Goal: Information Seeking & Learning: Learn about a topic

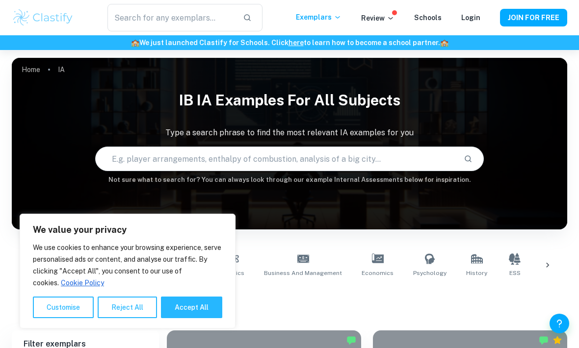
click at [181, 160] on input "text" at bounding box center [276, 158] width 360 height 27
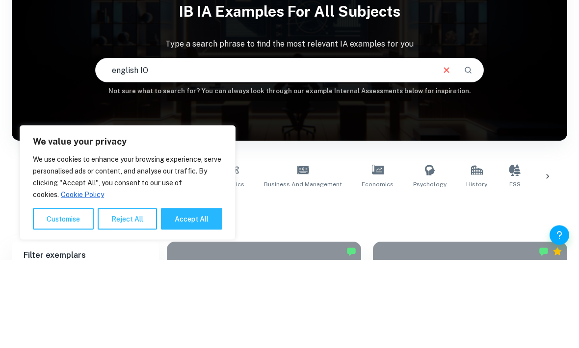
type input "english IO"
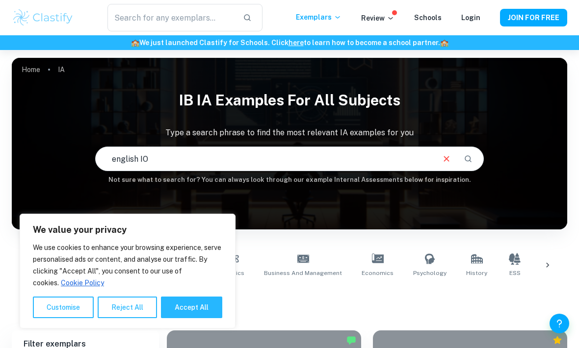
click at [203, 310] on button "Accept All" at bounding box center [191, 308] width 61 height 22
checkbox input "true"
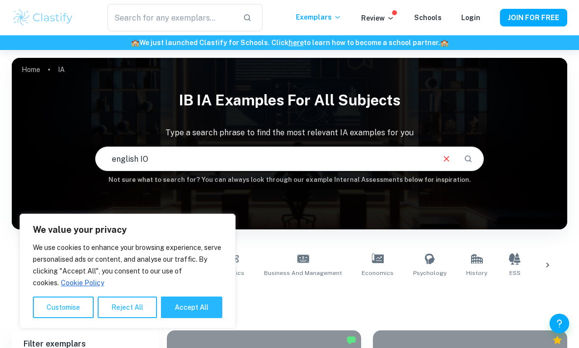
checkbox input "true"
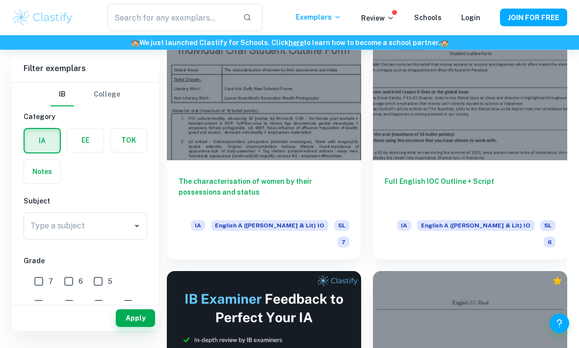
scroll to position [251, 0]
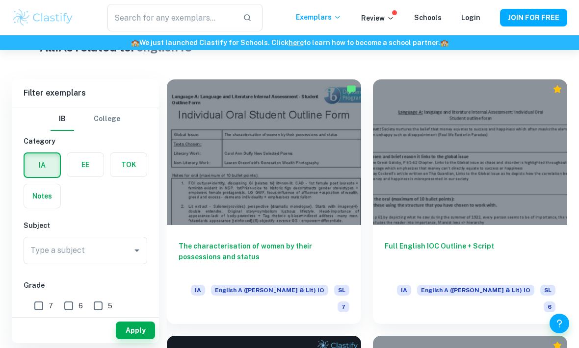
click at [304, 242] on h6 "The characterisation of women by their possessions and status" at bounding box center [264, 257] width 171 height 32
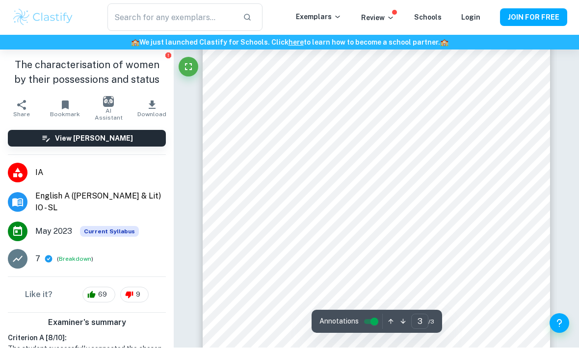
scroll to position [1199, 0]
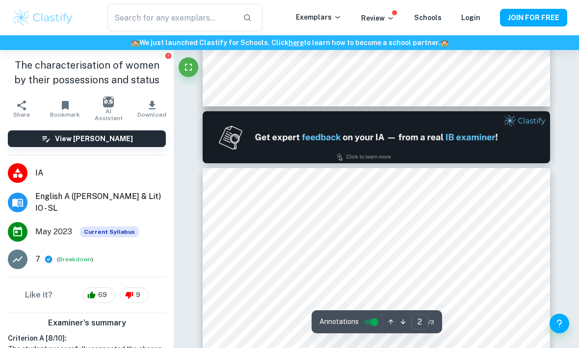
type input "1"
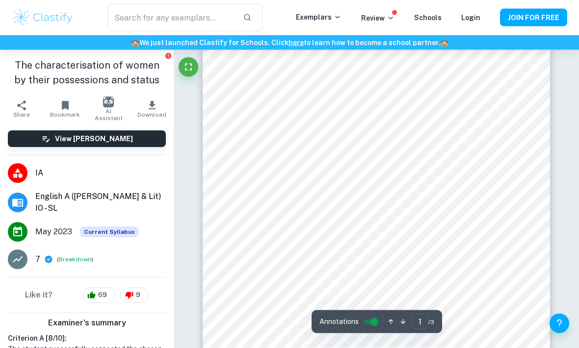
scroll to position [124, 0]
